Goal: Transaction & Acquisition: Purchase product/service

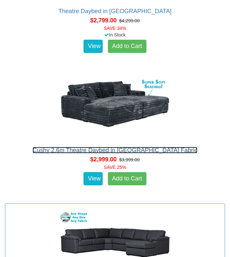
scroll to position [3586, 0]
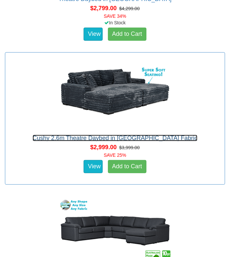
click at [96, 135] on link "Cushy 2.6m Theatre Daybed in [GEOGRAPHIC_DATA] Fabric" at bounding box center [115, 138] width 165 height 7
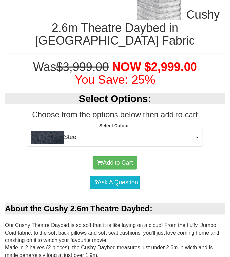
scroll to position [395, 0]
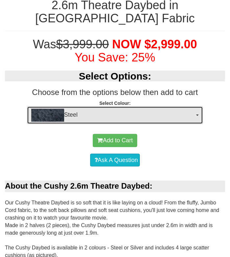
click at [138, 109] on span "Steel" at bounding box center [112, 115] width 163 height 13
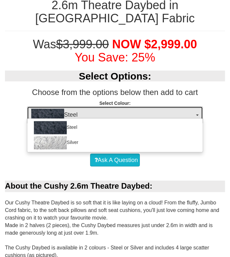
click at [138, 109] on span "Steel" at bounding box center [112, 115] width 163 height 13
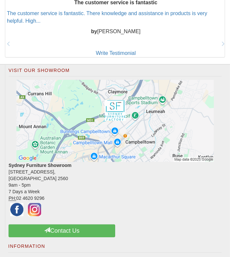
scroll to position [1283, 0]
